Goal: Transaction & Acquisition: Subscribe to service/newsletter

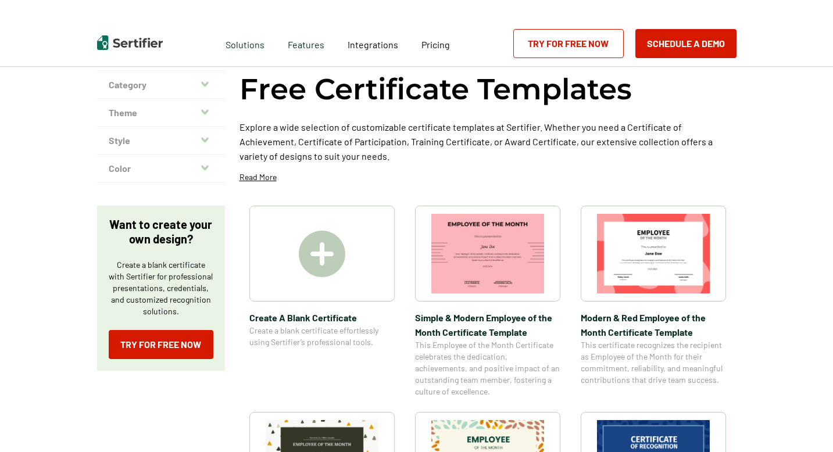
scroll to position [60, 0]
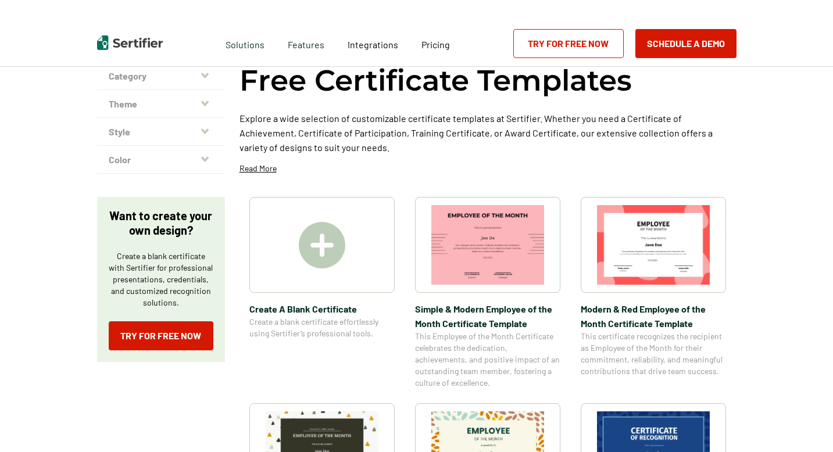
click at [334, 246] on img at bounding box center [322, 245] width 46 height 46
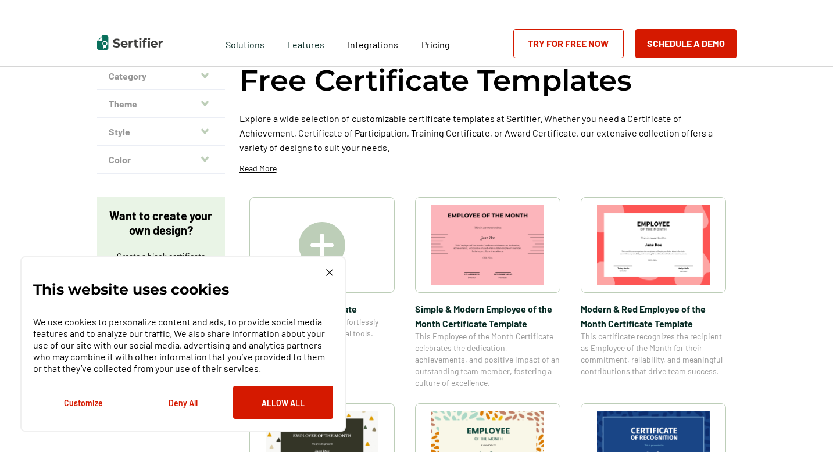
click at [328, 245] on img at bounding box center [322, 245] width 46 height 46
click at [325, 272] on div "This website uses cookies We use cookies to personalize content and ads, to pro…" at bounding box center [183, 344] width 300 height 150
click at [331, 270] on img at bounding box center [329, 272] width 7 height 7
